Goal: Task Accomplishment & Management: Manage account settings

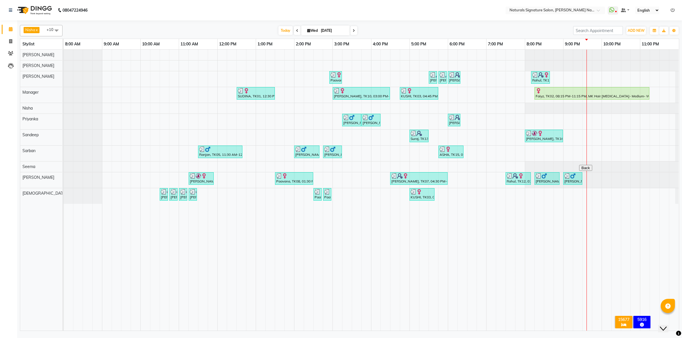
click at [542, 334] on div "08047224946 Select Location × Naturals Signature Salon, [PERSON_NAME] Nagar Wha…" at bounding box center [341, 169] width 682 height 338
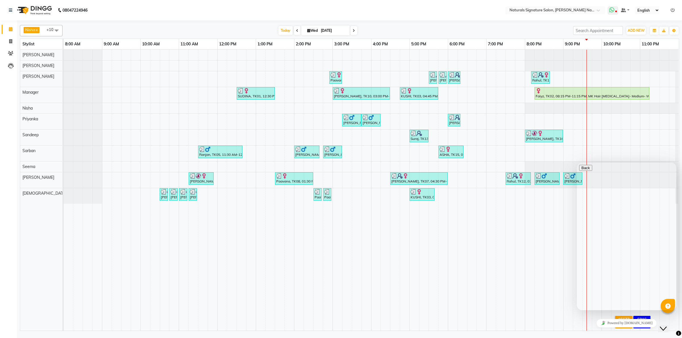
click at [609, 8] on icon at bounding box center [611, 10] width 5 height 6
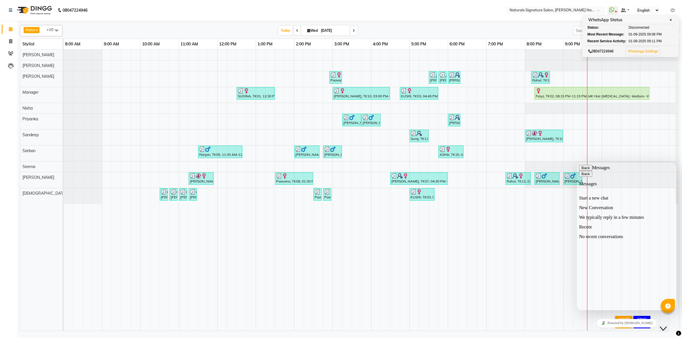
click at [611, 138] on div "Paavana, TK08, 02:55 PM-03:15 PM, Eyebrow- Threading- Women (₹75),Upper Lip- Th…" at bounding box center [371, 190] width 615 height 281
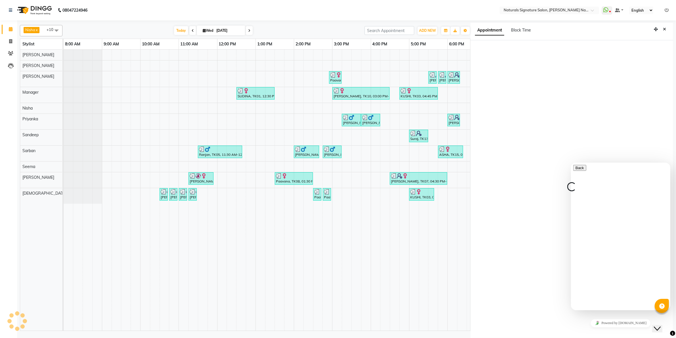
scroll to position [1, 0]
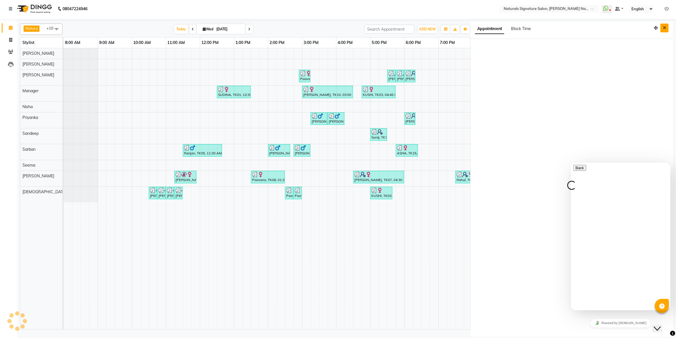
click at [664, 27] on icon "Close" at bounding box center [664, 28] width 3 height 4
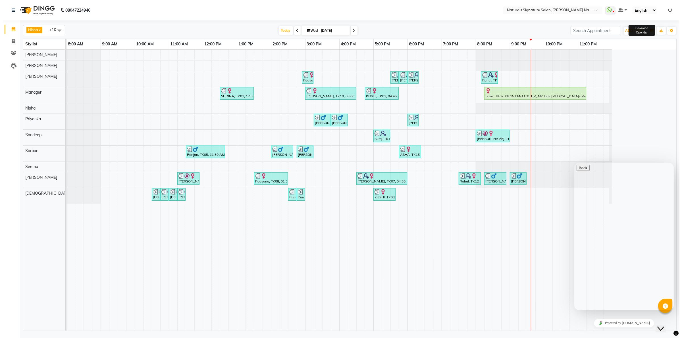
scroll to position [0, 0]
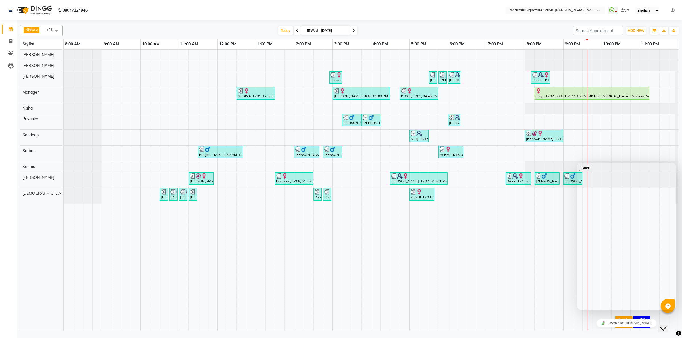
click at [593, 171] on button "Menu" at bounding box center [586, 174] width 14 height 6
click at [664, 325] on icon "Close Chat This icon closes the chat window." at bounding box center [662, 328] width 7 height 7
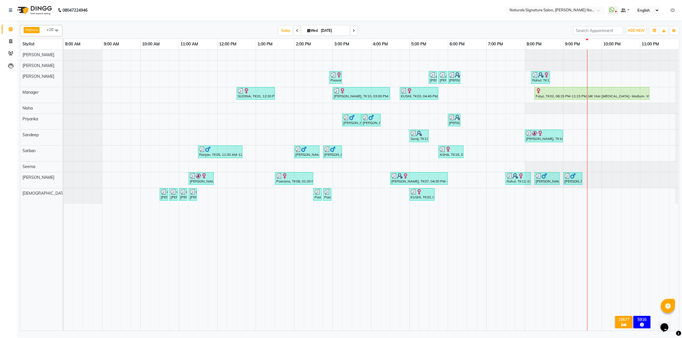
click at [664, 323] on icon "Chat widget" at bounding box center [664, 327] width 8 height 9
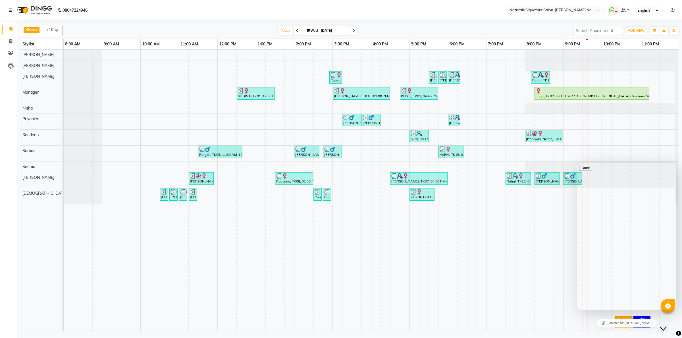
click at [665, 325] on icon "Close Chat This icon closes the chat window." at bounding box center [662, 328] width 7 height 7
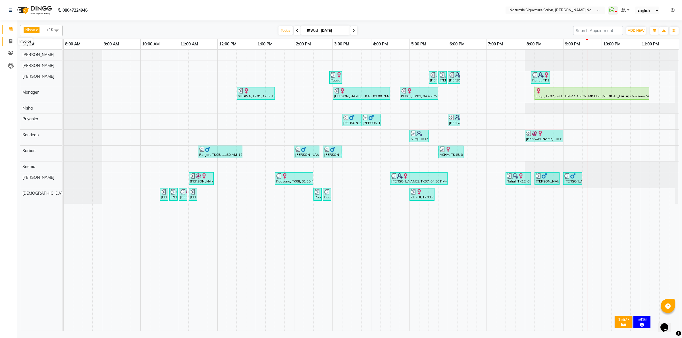
click at [12, 43] on span at bounding box center [11, 41] width 10 height 7
select select "6135"
select select "service"
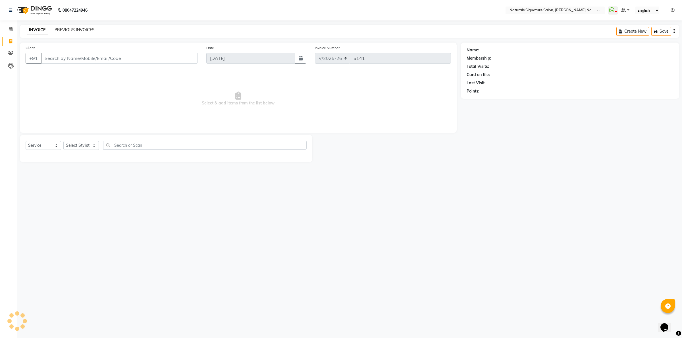
click at [77, 29] on link "PREVIOUS INVOICES" at bounding box center [75, 29] width 40 height 5
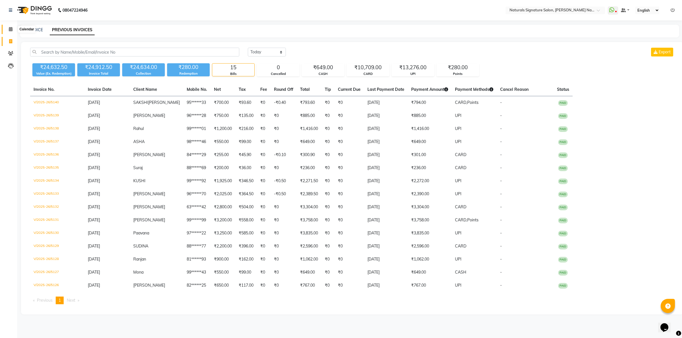
click at [13, 26] on span at bounding box center [11, 29] width 10 height 7
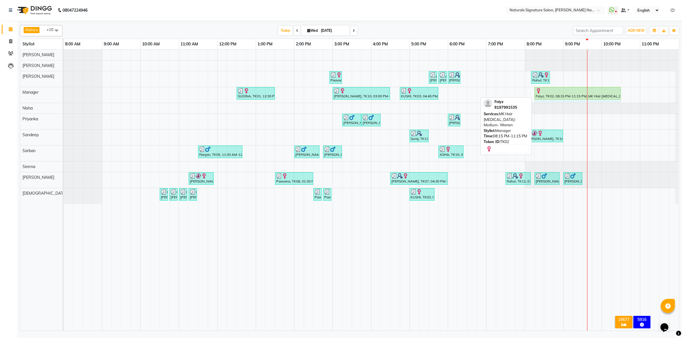
drag, startPoint x: 646, startPoint y: 92, endPoint x: 614, endPoint y: 97, distance: 32.2
click at [64, 97] on div "SUDINA, TK01, 12:30 PM-01:30 PM, Essential Treatment - Long- Women (₹2200) Swet…" at bounding box center [64, 95] width 0 height 16
